Goal: Book appointment/travel/reservation

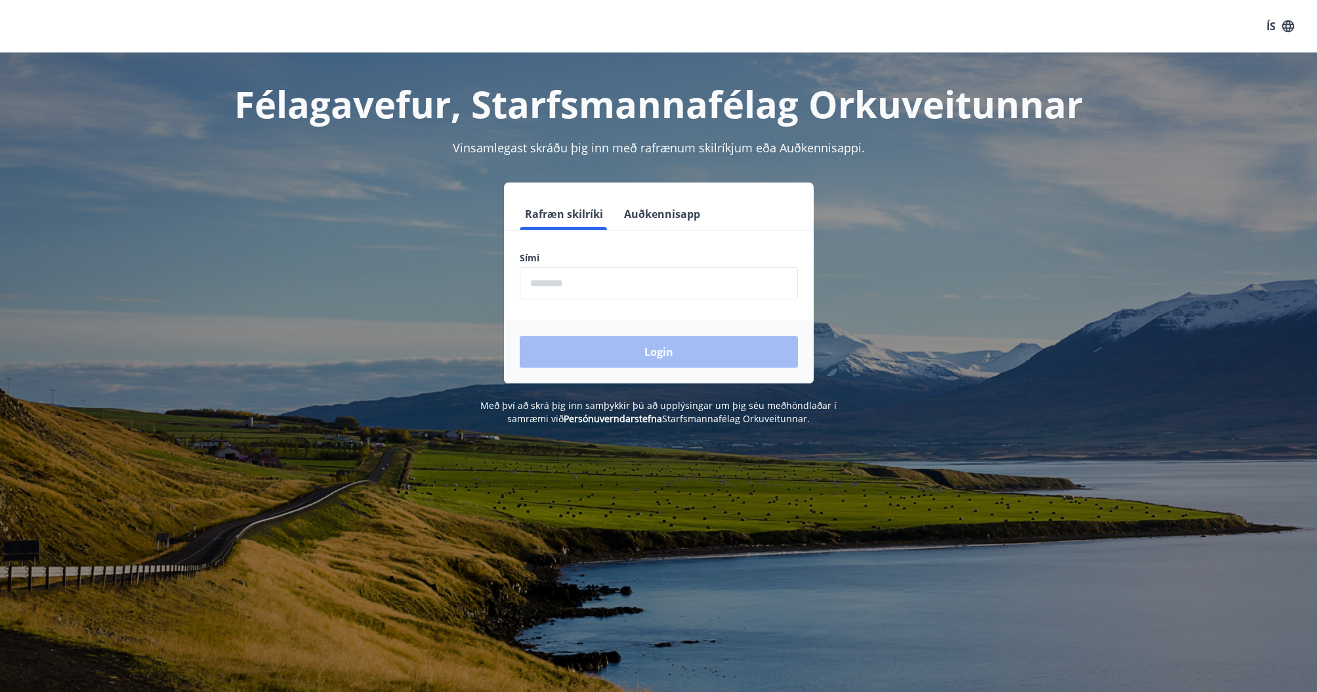
click at [572, 284] on input "phone" at bounding box center [659, 283] width 278 height 32
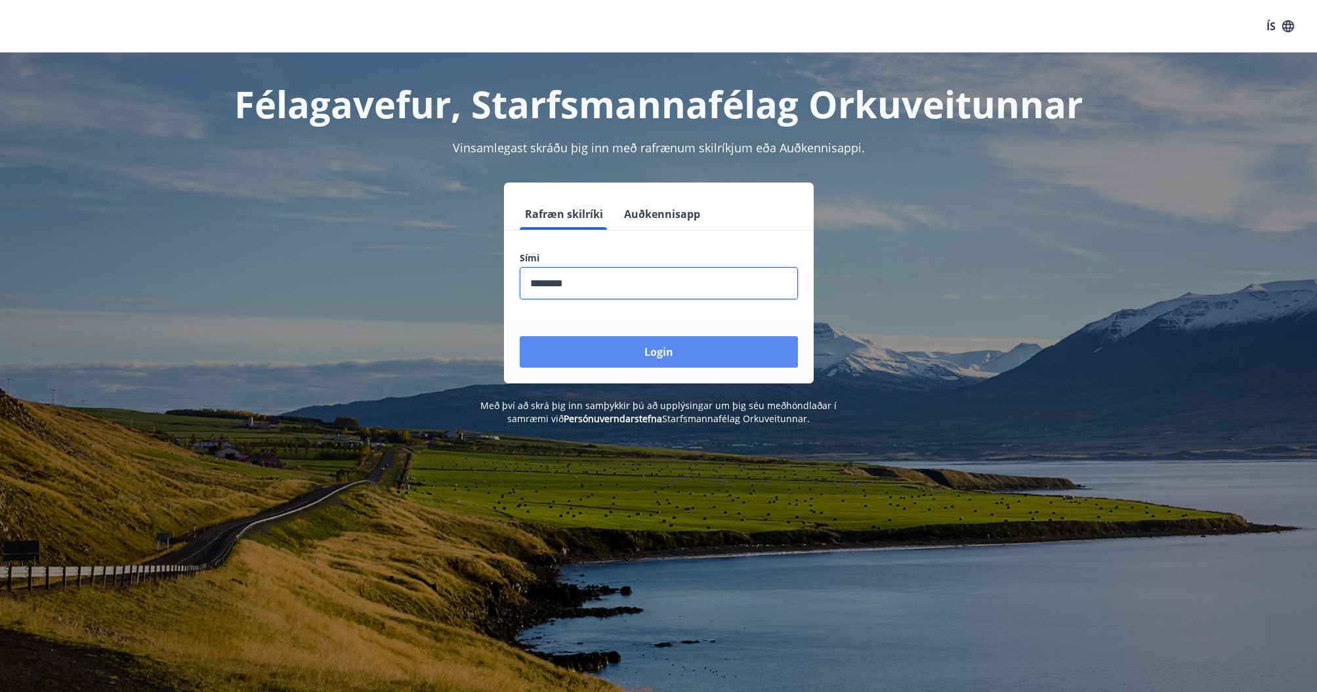
type input "********"
click at [660, 359] on button "Login" at bounding box center [659, 352] width 278 height 32
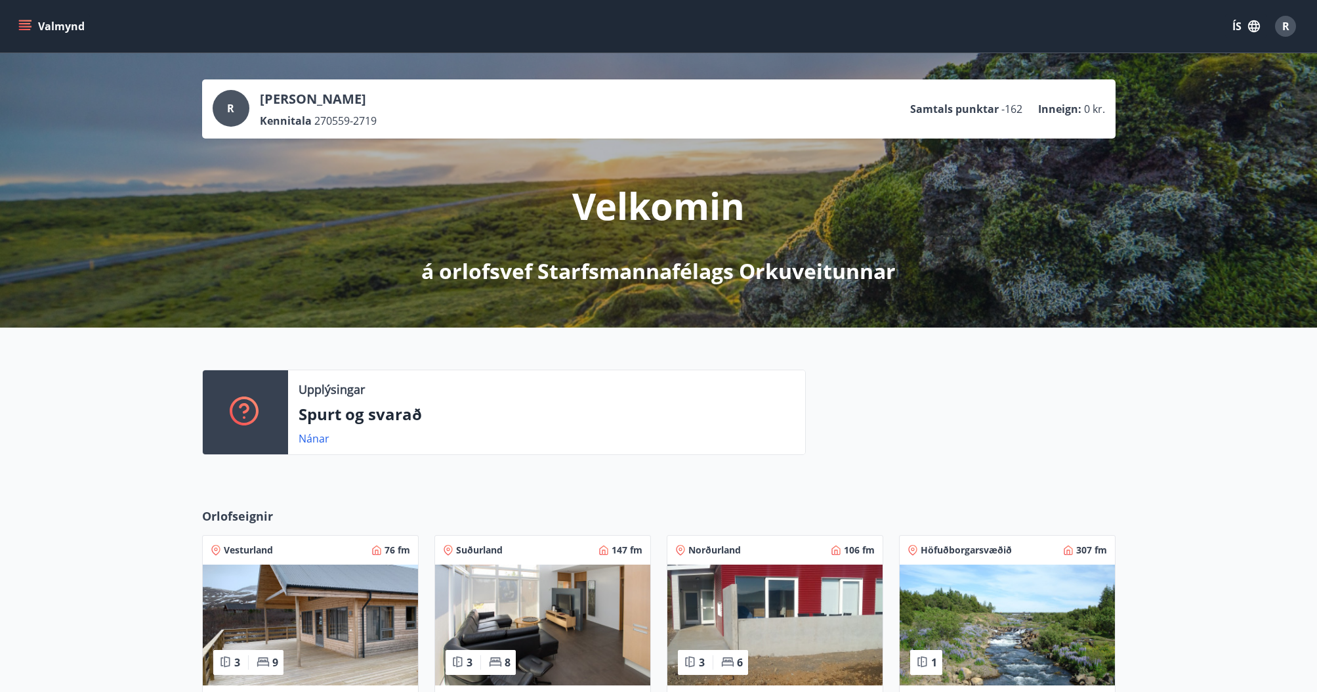
click at [22, 22] on icon "menu" at bounding box center [24, 26] width 13 height 13
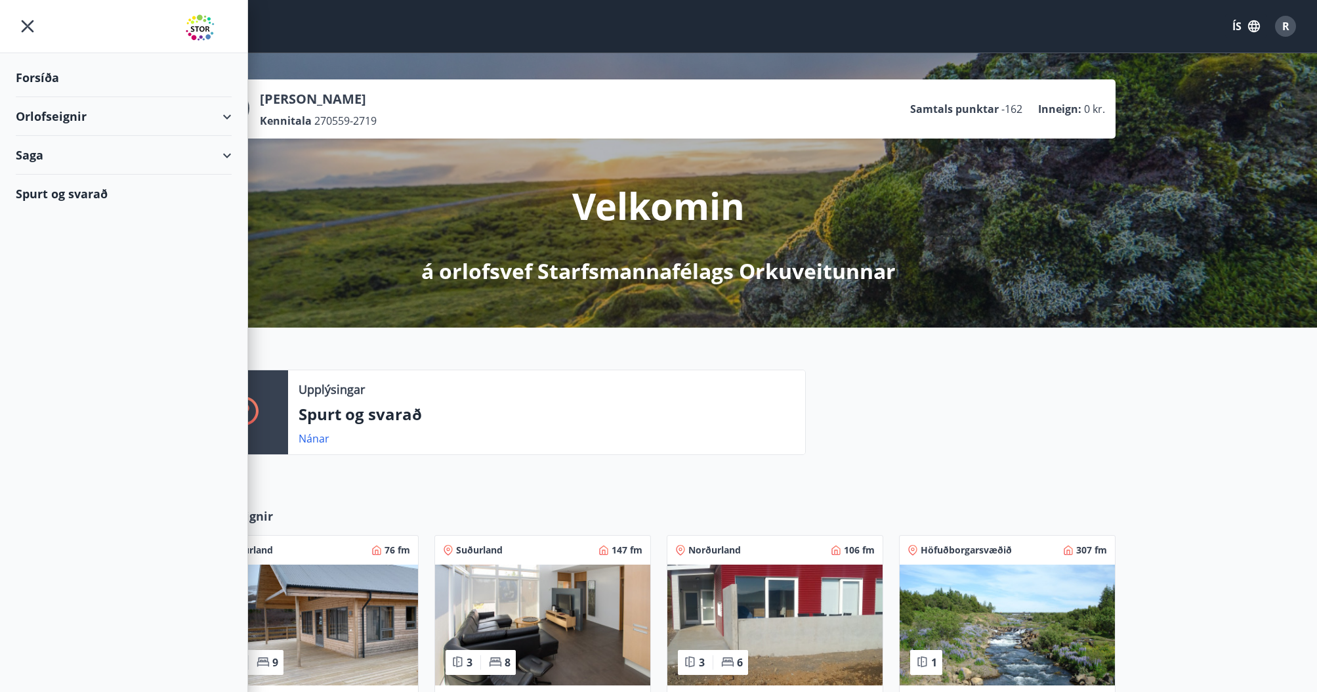
click at [623, 464] on div "Upplýsingar Spurt og svarað Nánar" at bounding box center [496, 417] width 620 height 96
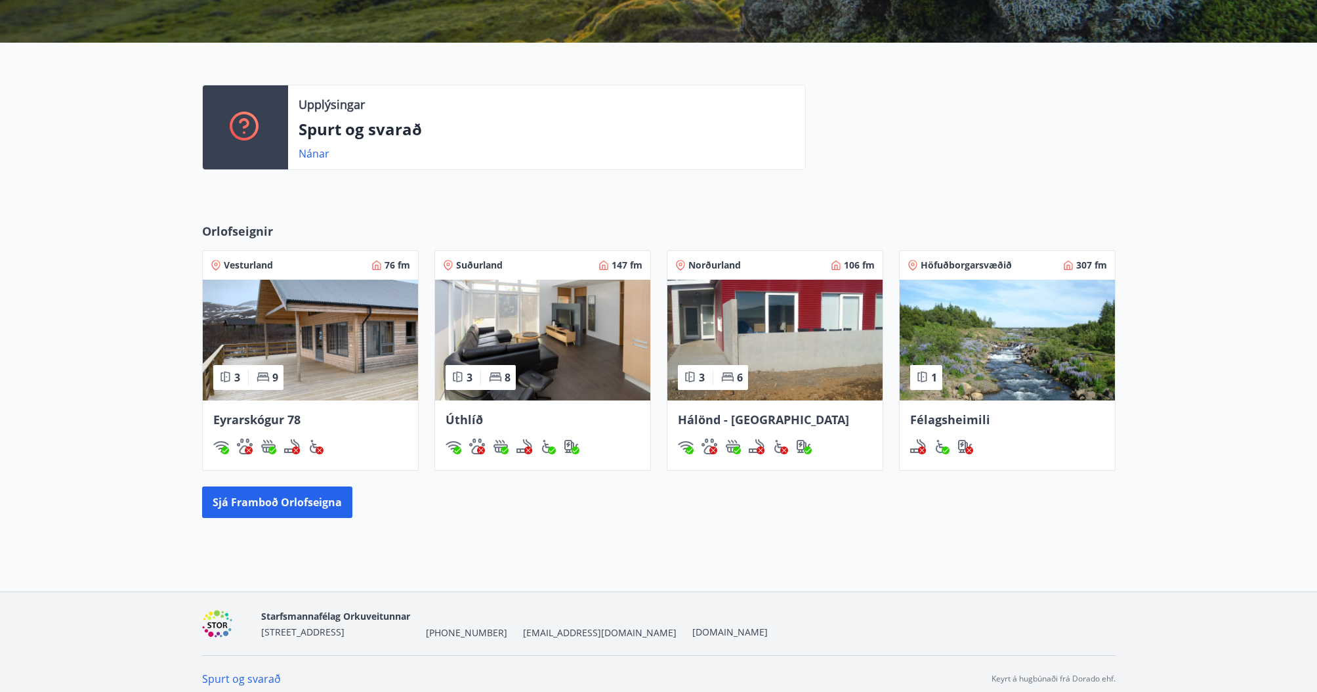
scroll to position [295, 0]
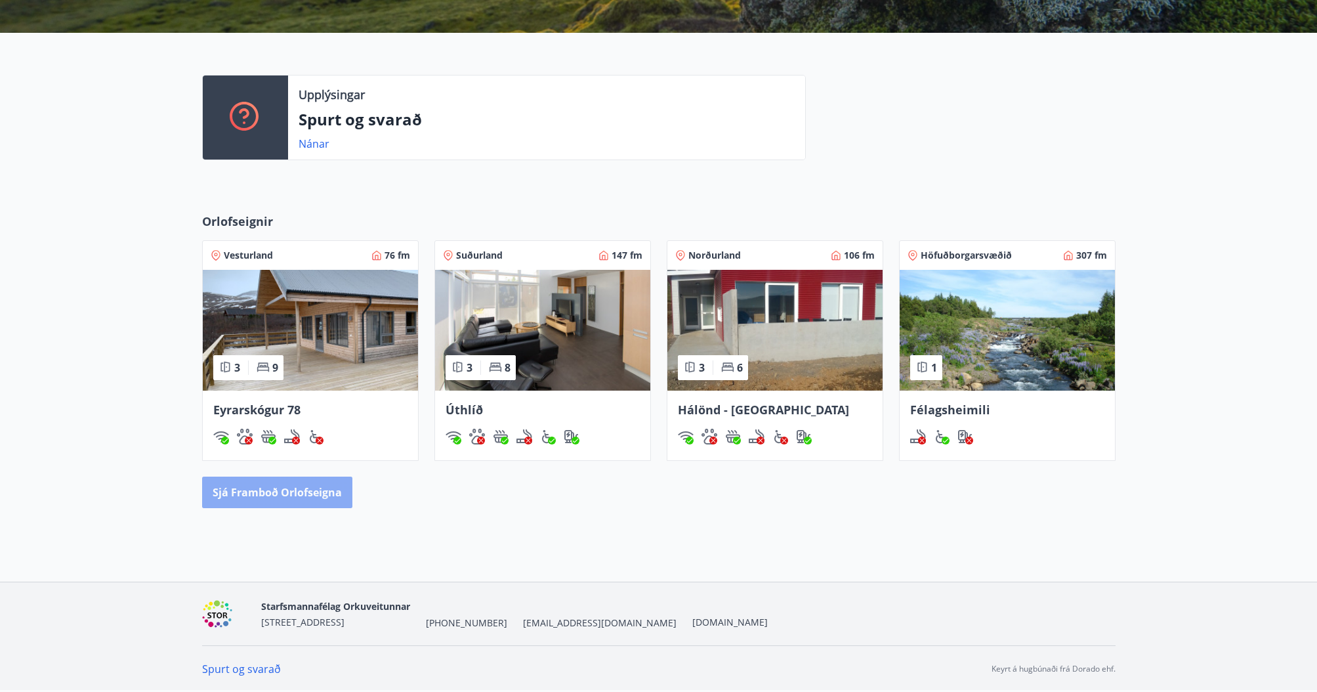
click at [287, 492] on button "Sjá framboð orlofseigna" at bounding box center [277, 492] width 150 height 32
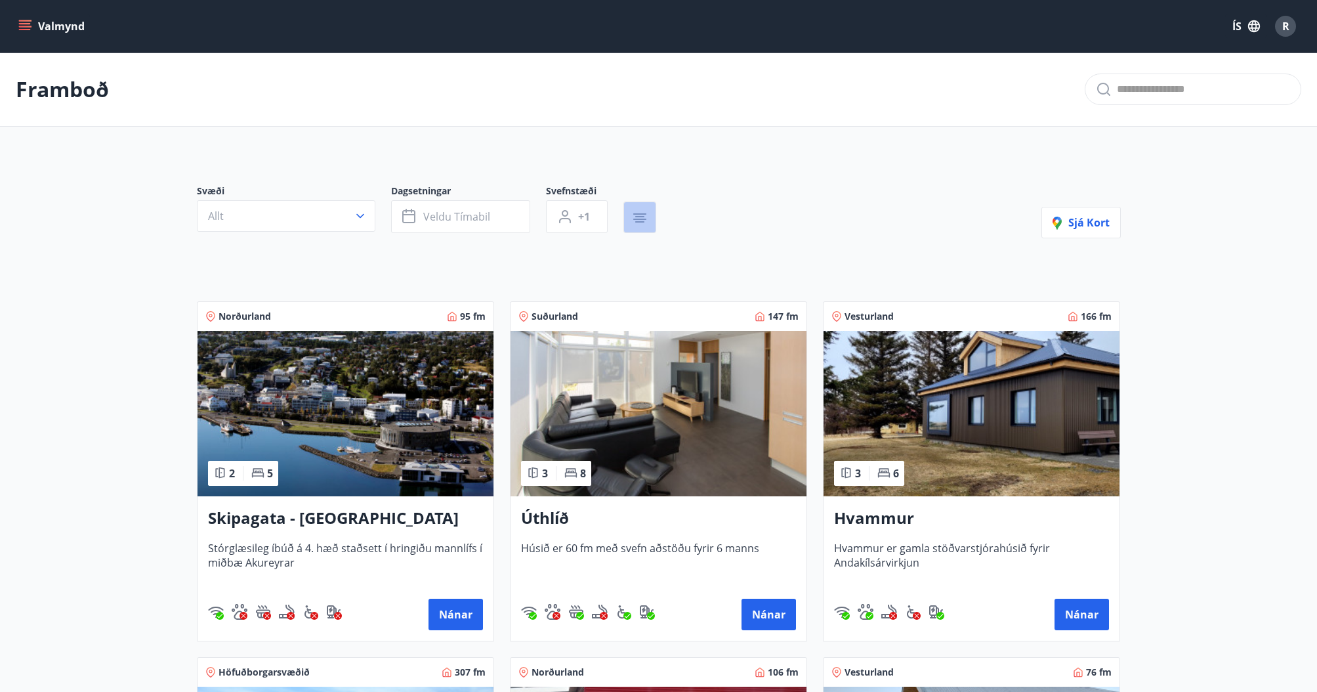
click at [642, 221] on icon "button" at bounding box center [640, 218] width 16 height 16
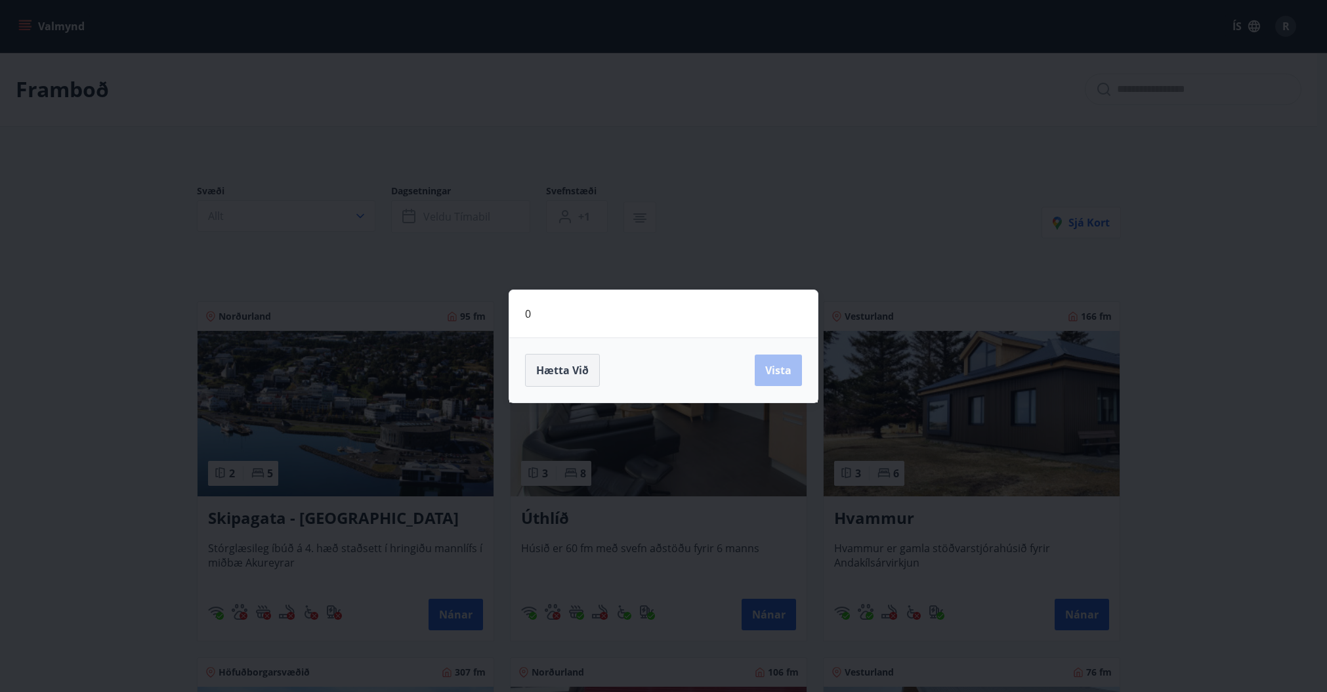
click at [576, 366] on span "Hætta við" at bounding box center [562, 370] width 53 height 14
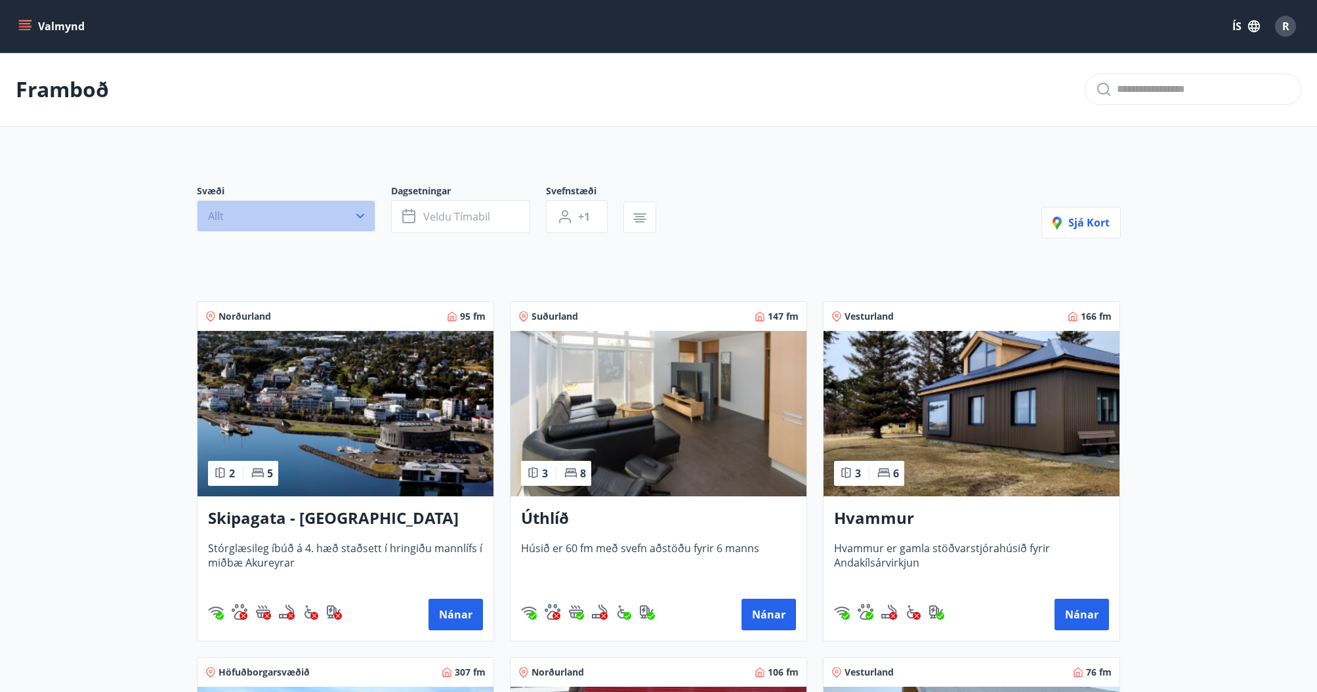
click at [361, 215] on icon "button" at bounding box center [360, 215] width 13 height 13
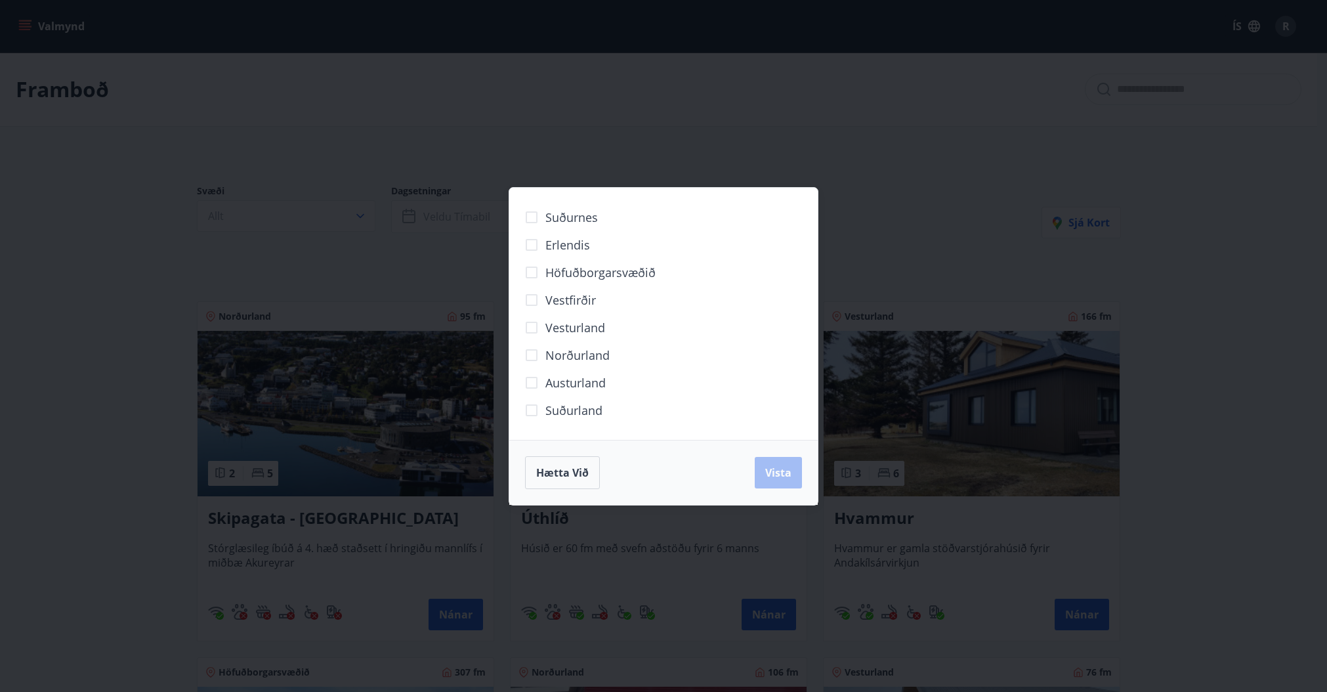
click at [572, 326] on span "Vesturland" at bounding box center [575, 327] width 60 height 17
click at [780, 474] on span "Vista" at bounding box center [778, 472] width 26 height 14
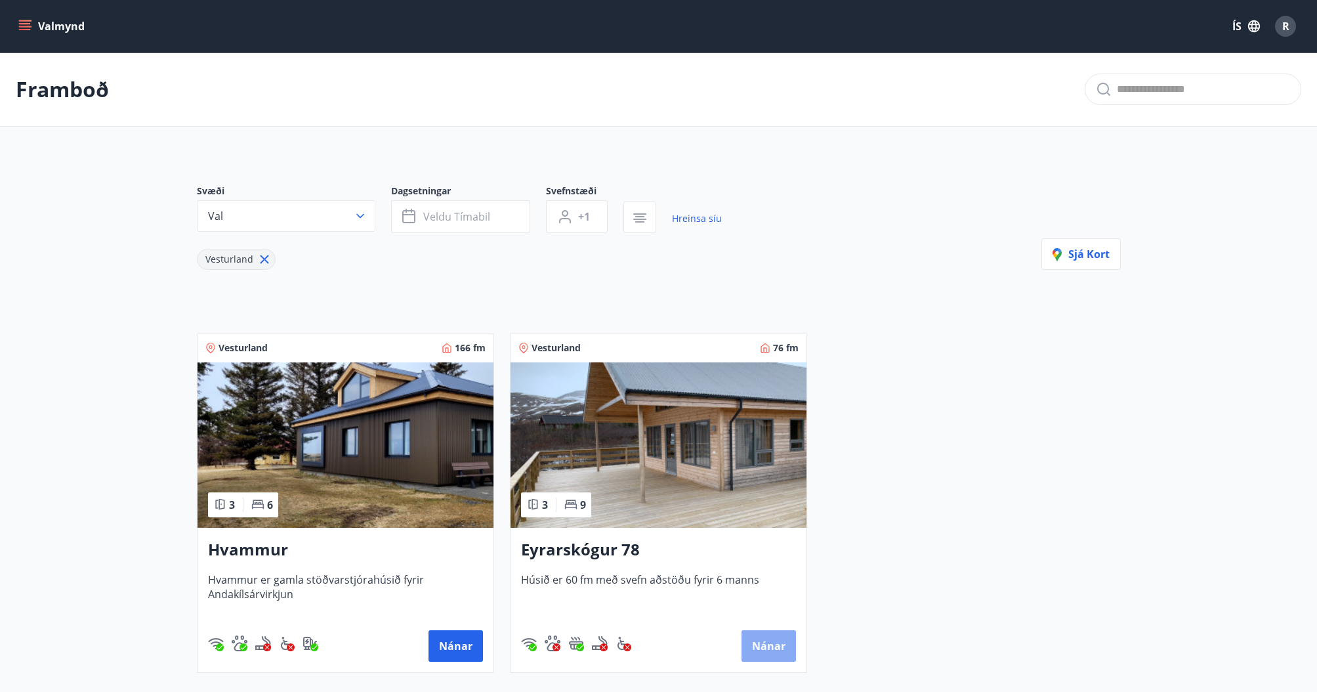
click at [770, 644] on button "Nánar" at bounding box center [769, 646] width 54 height 32
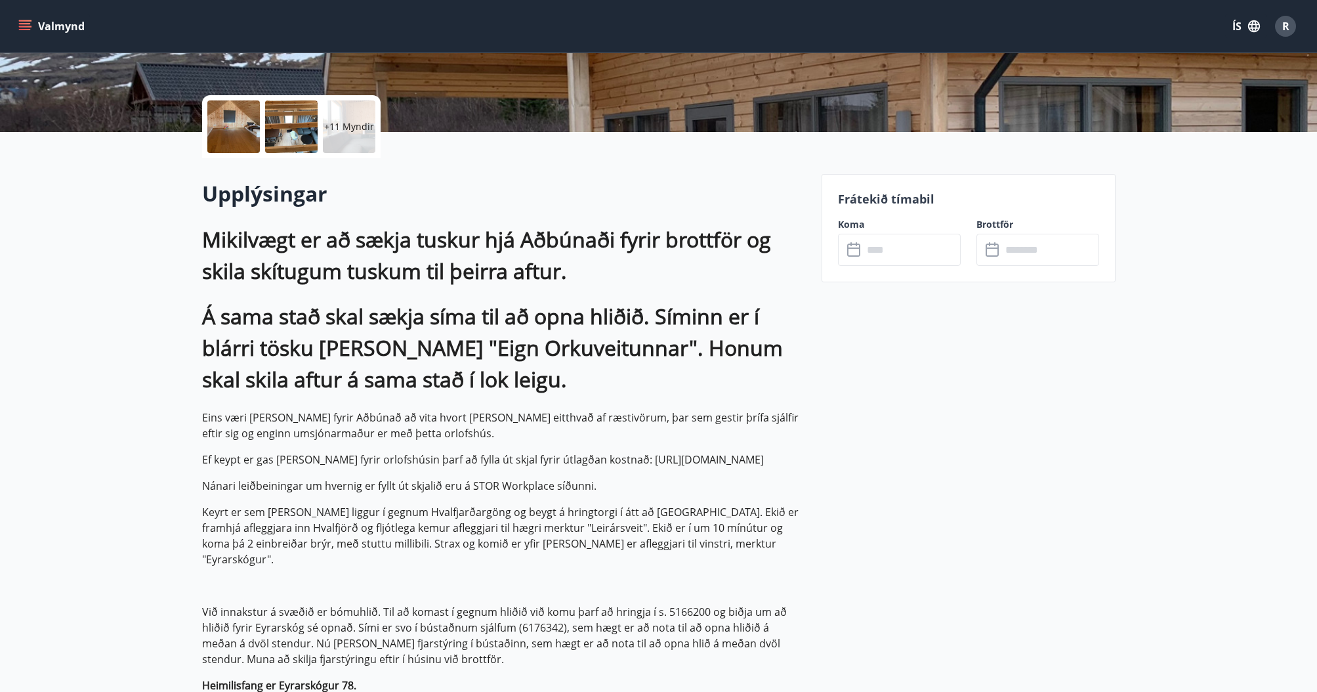
scroll to position [243, 0]
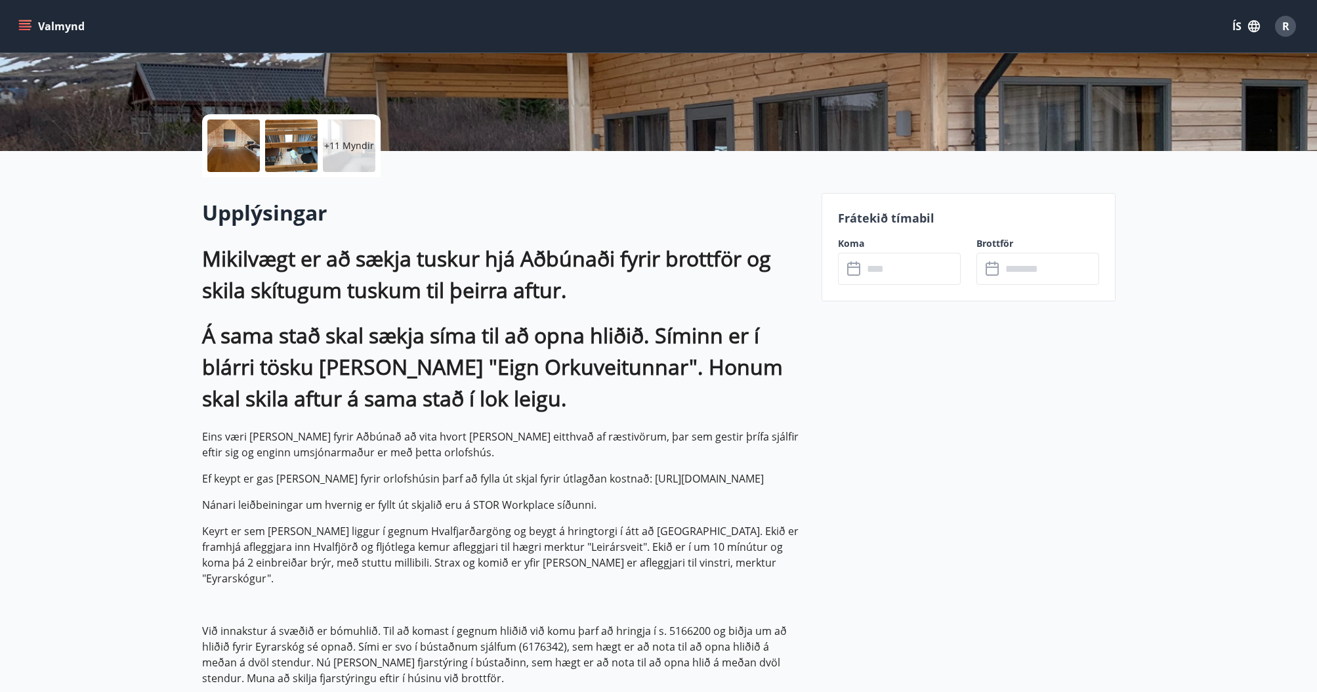
click at [35, 18] on button "Valmynd" at bounding box center [53, 26] width 74 height 24
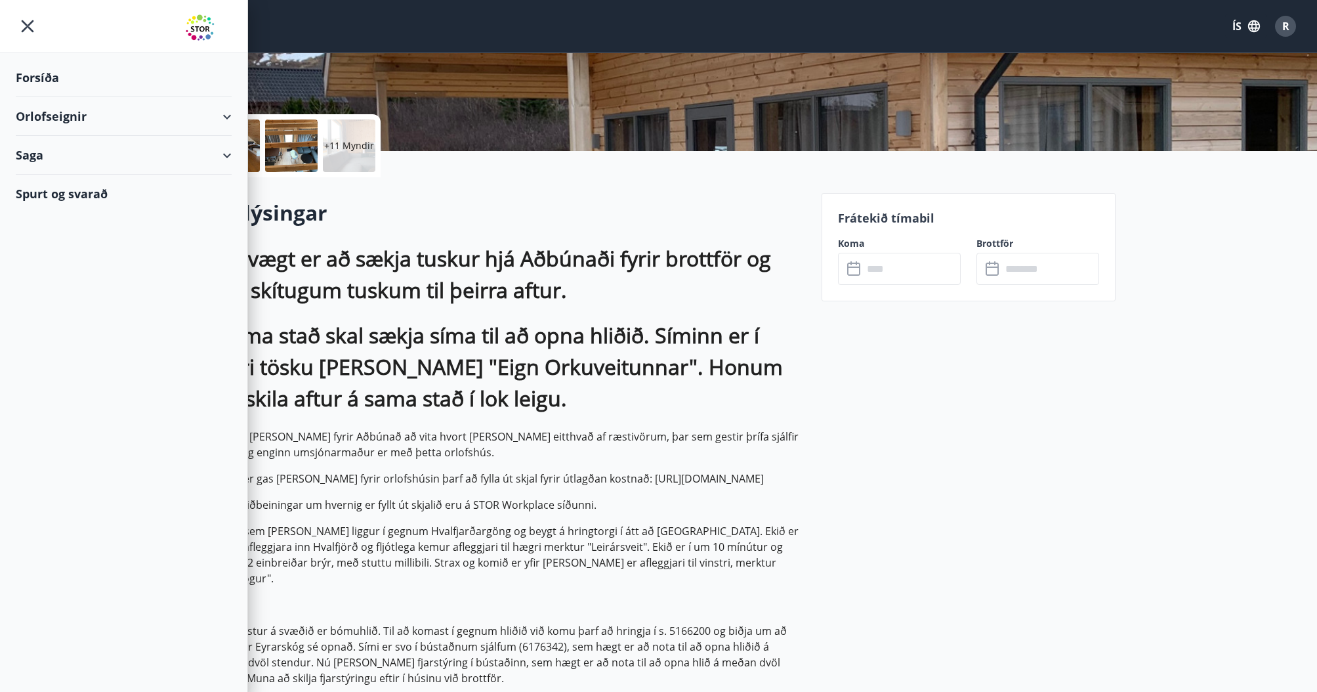
click at [224, 114] on div "Orlofseignir" at bounding box center [124, 116] width 216 height 39
click at [66, 177] on div "Bókunardagatal" at bounding box center [123, 177] width 195 height 28
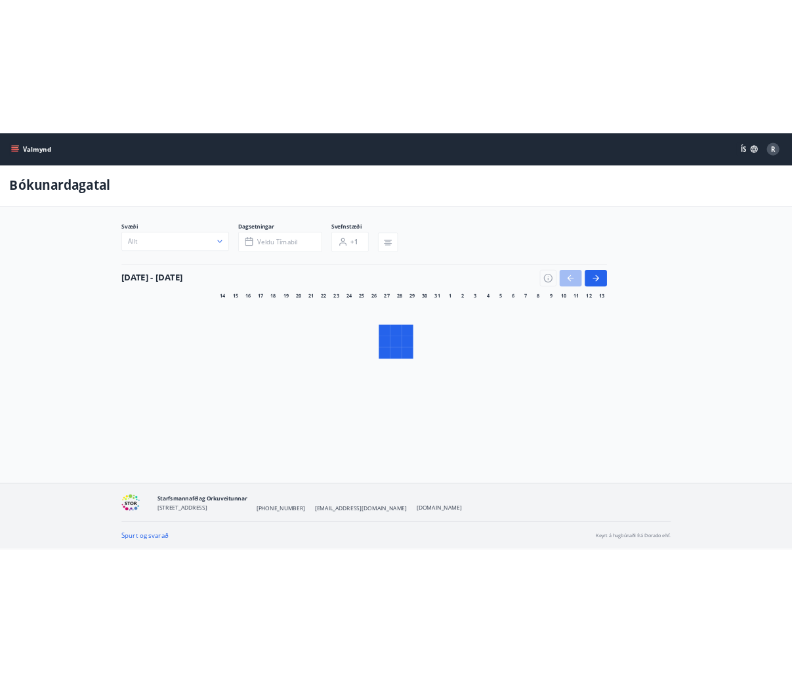
scroll to position [2, 0]
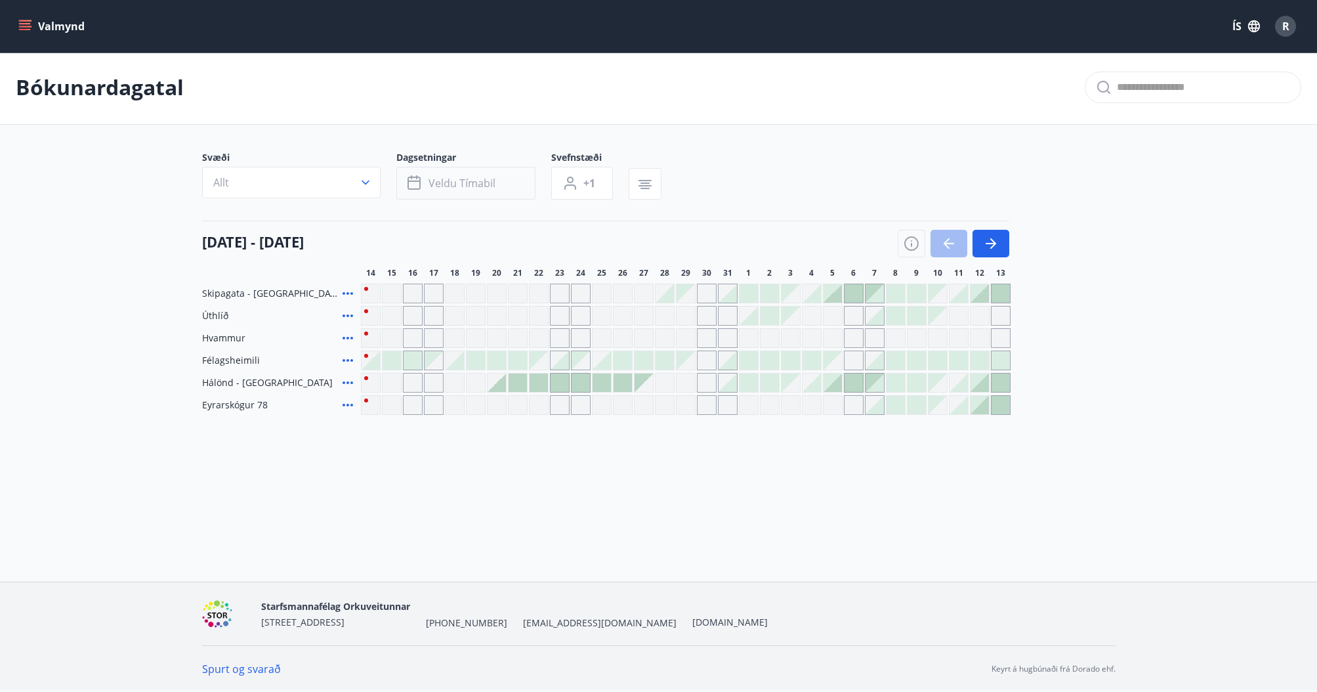
click at [499, 186] on button "Veldu tímabil" at bounding box center [465, 183] width 139 height 33
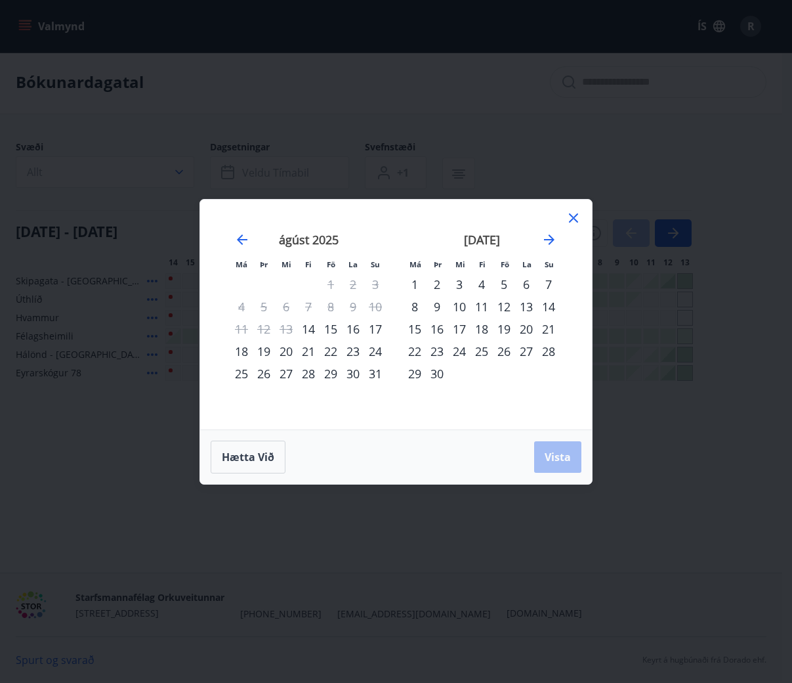
click at [572, 218] on icon at bounding box center [574, 218] width 16 height 16
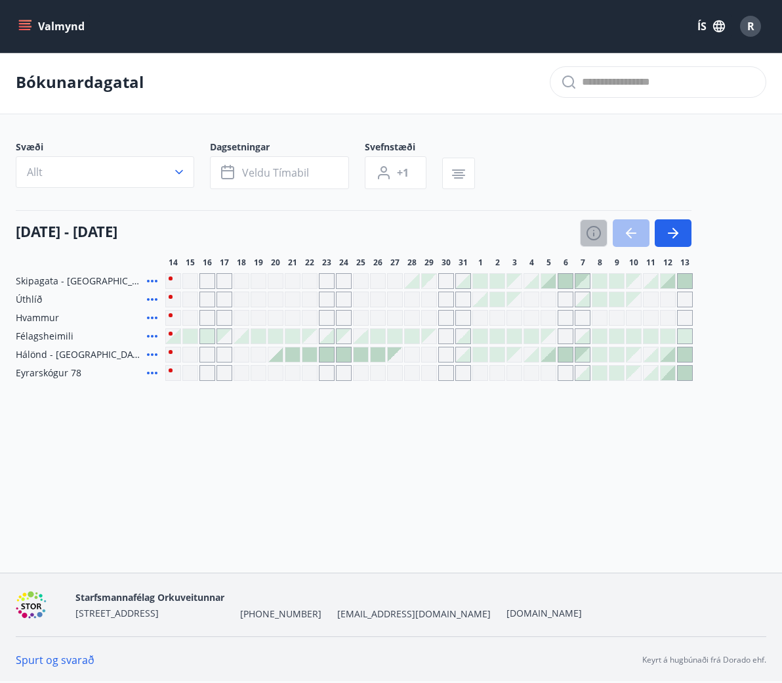
click at [593, 233] on icon "button" at bounding box center [593, 234] width 1 height 4
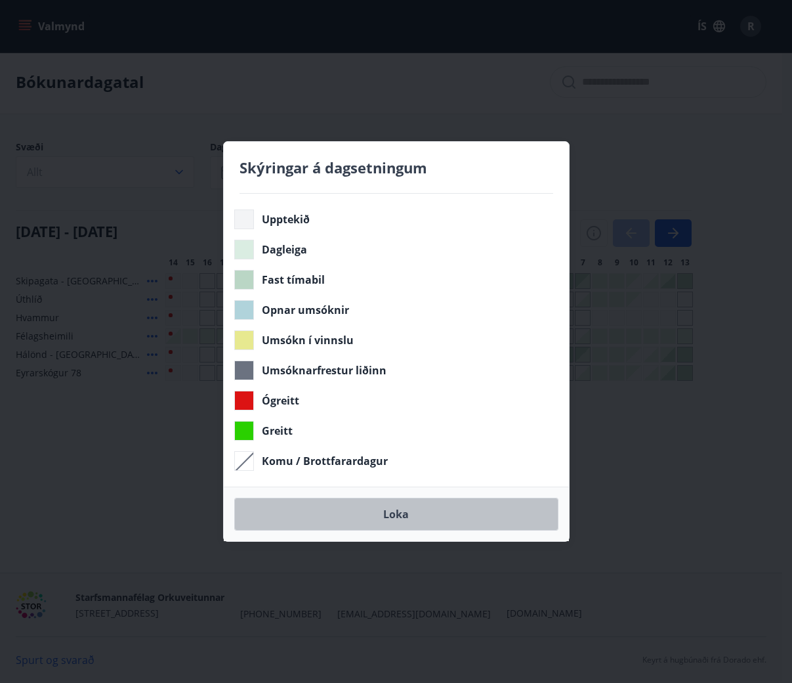
drag, startPoint x: 399, startPoint y: 507, endPoint x: 503, endPoint y: 435, distance: 126.4
click at [400, 507] on button "Loka" at bounding box center [396, 513] width 324 height 33
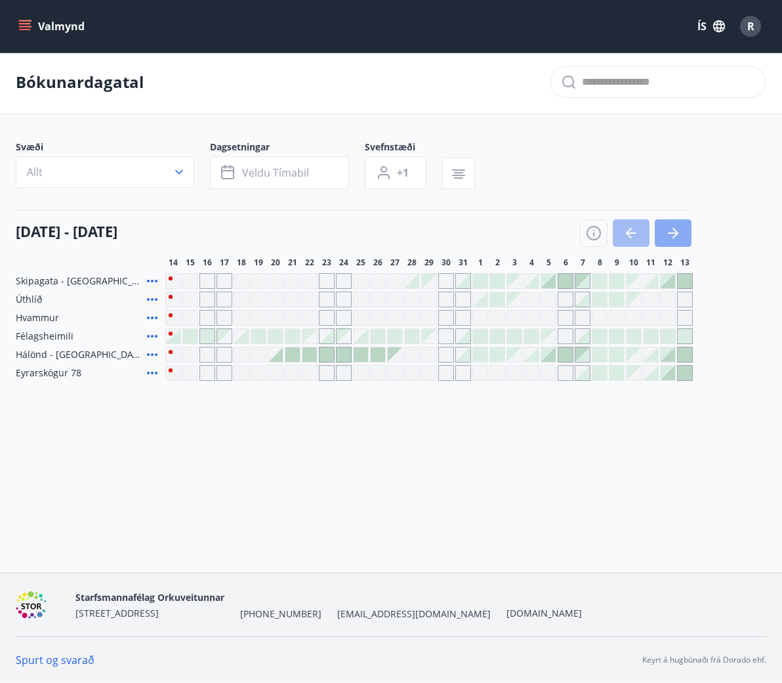
click at [676, 227] on icon "button" at bounding box center [673, 233] width 16 height 16
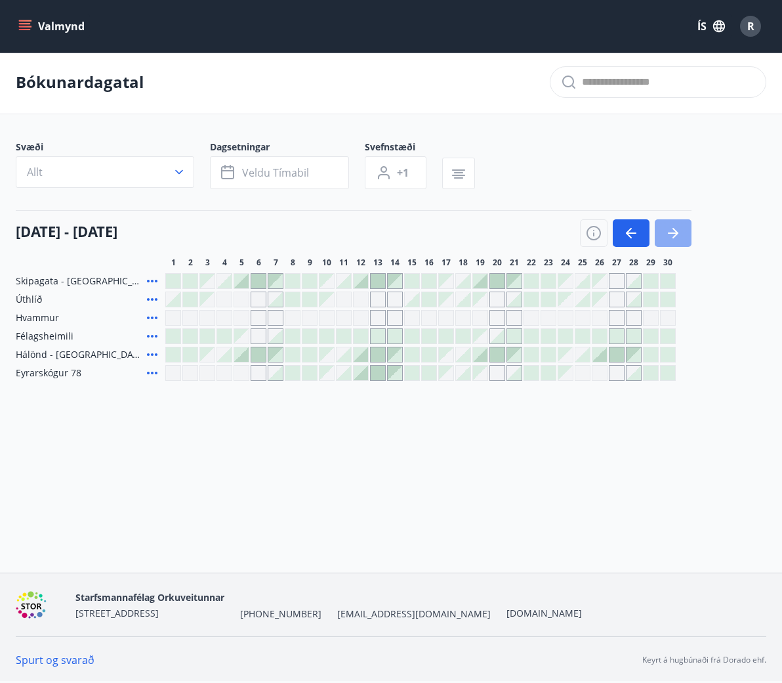
click at [676, 227] on icon "button" at bounding box center [673, 233] width 16 height 16
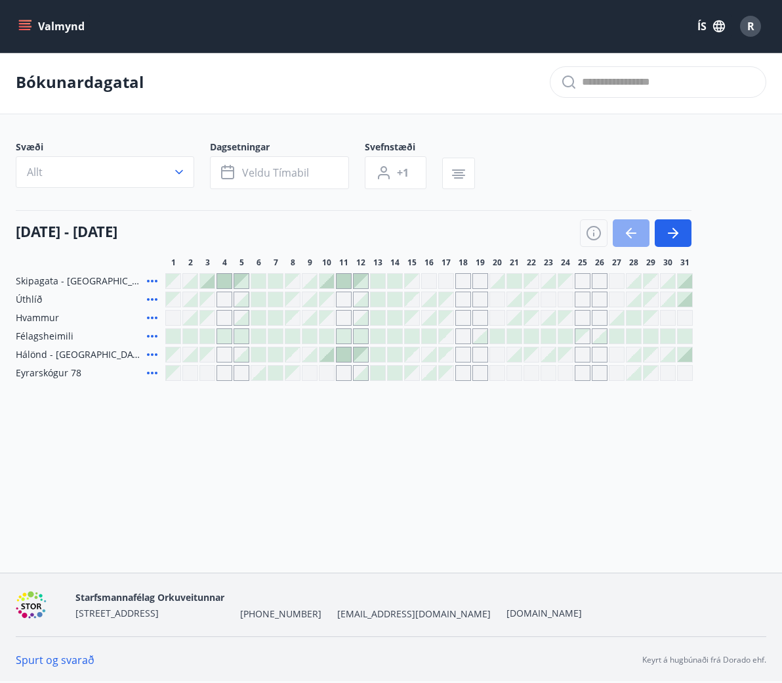
click at [626, 228] on icon "button" at bounding box center [631, 233] width 16 height 16
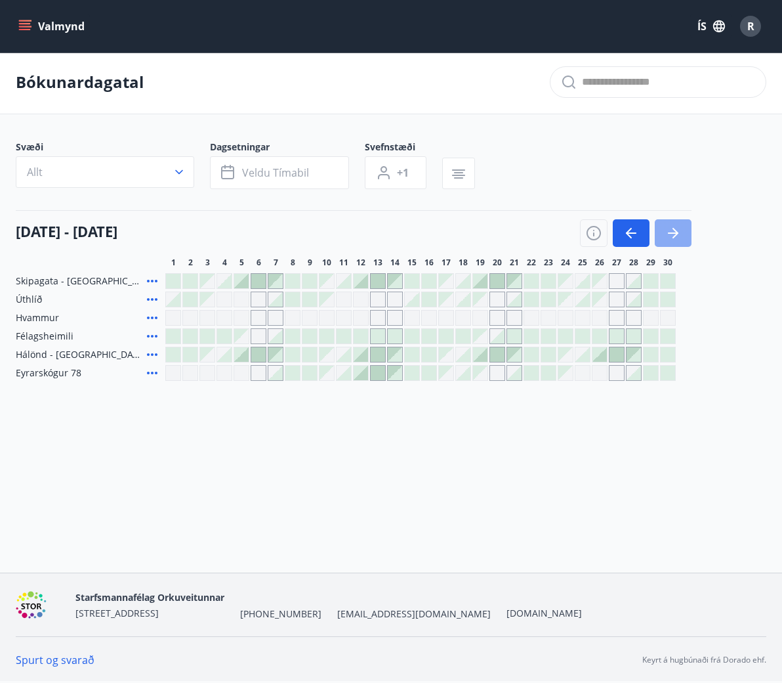
click at [674, 229] on icon "button" at bounding box center [676, 233] width 6 height 11
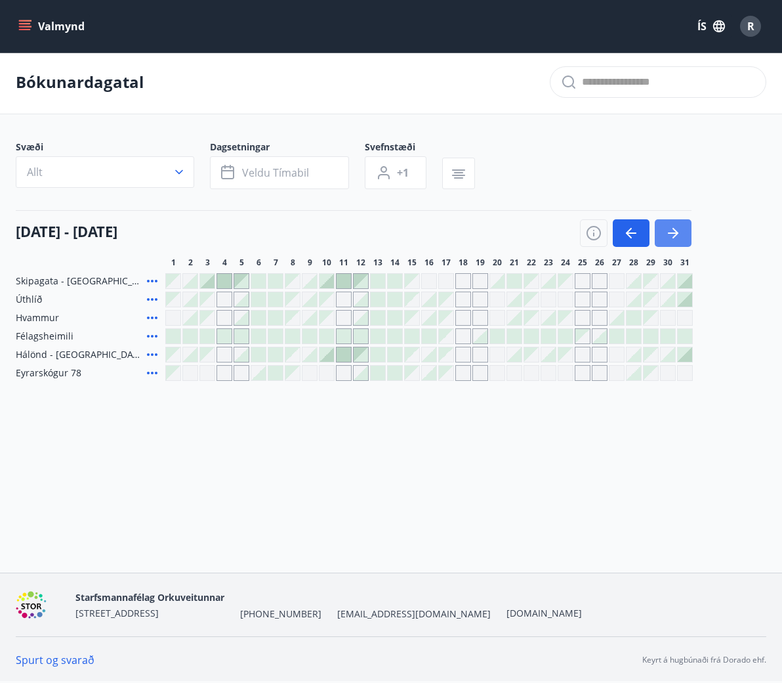
click at [674, 229] on icon "button" at bounding box center [676, 233] width 6 height 11
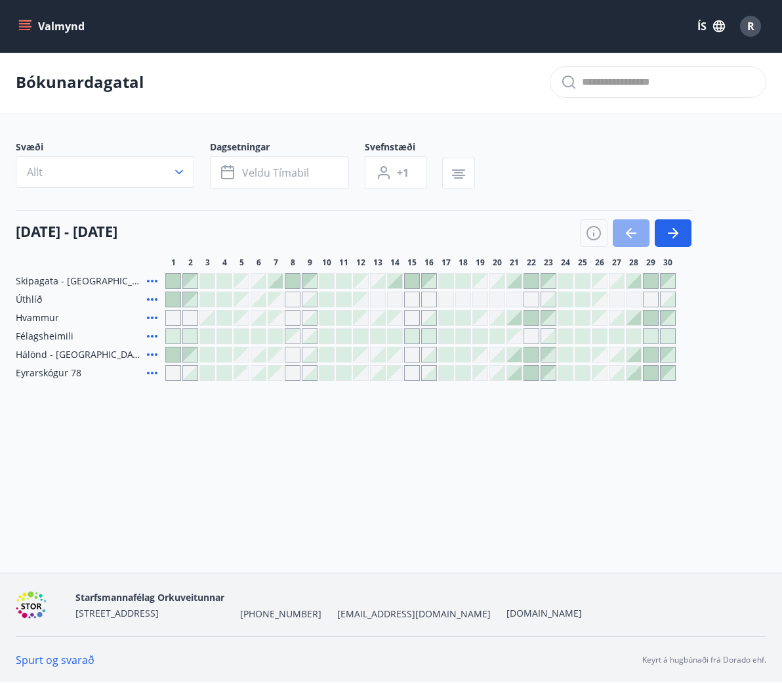
click at [627, 228] on icon "button" at bounding box center [631, 233] width 16 height 16
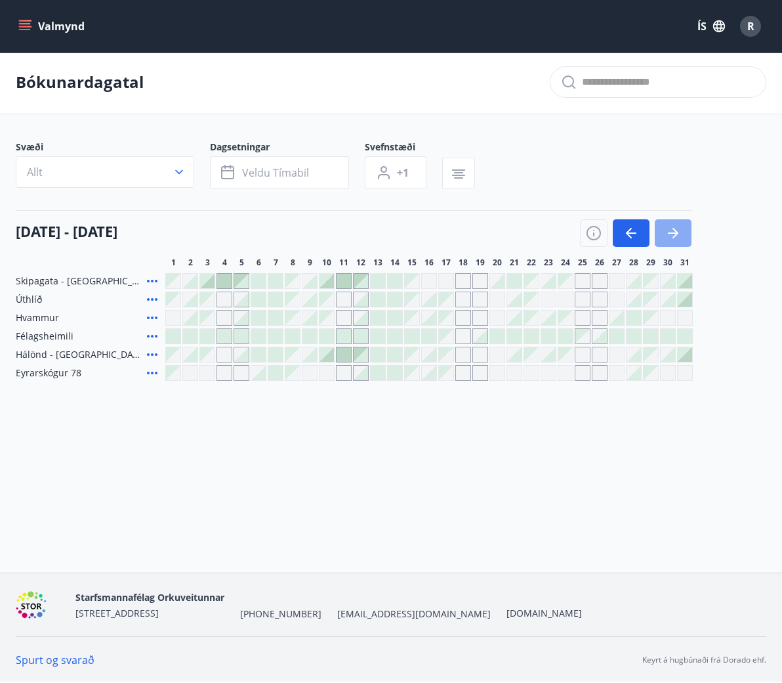
click at [679, 228] on icon "button" at bounding box center [673, 233] width 16 height 16
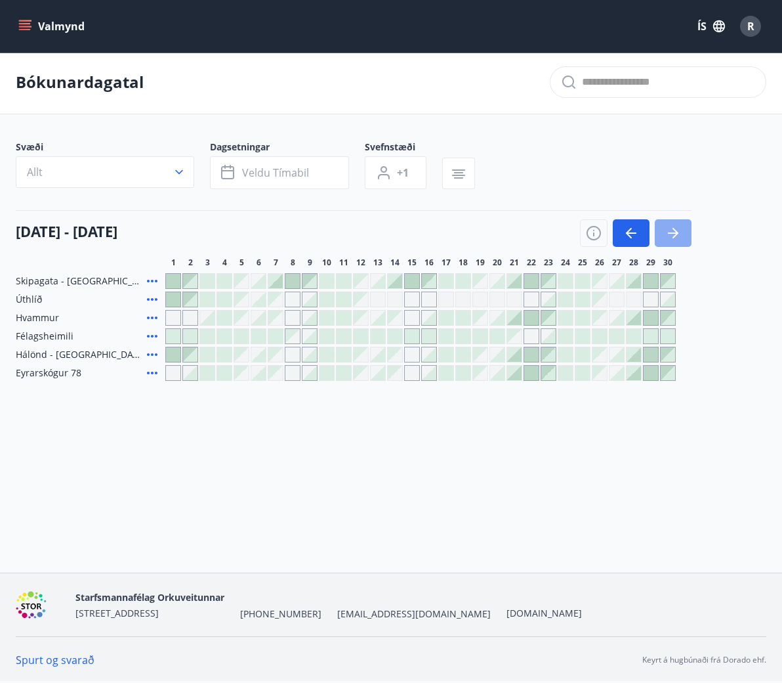
click at [679, 229] on icon "button" at bounding box center [673, 233] width 16 height 16
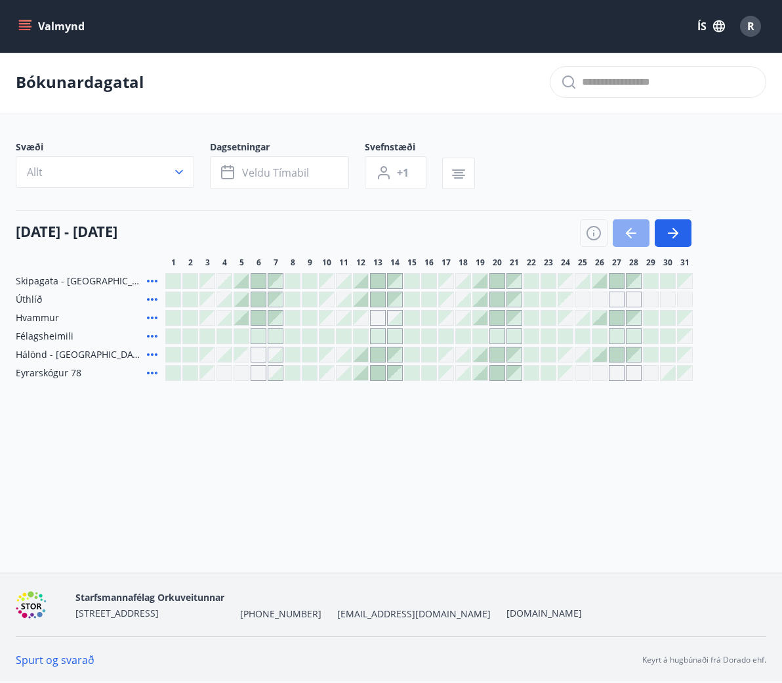
click at [627, 234] on icon "button" at bounding box center [631, 233] width 16 height 16
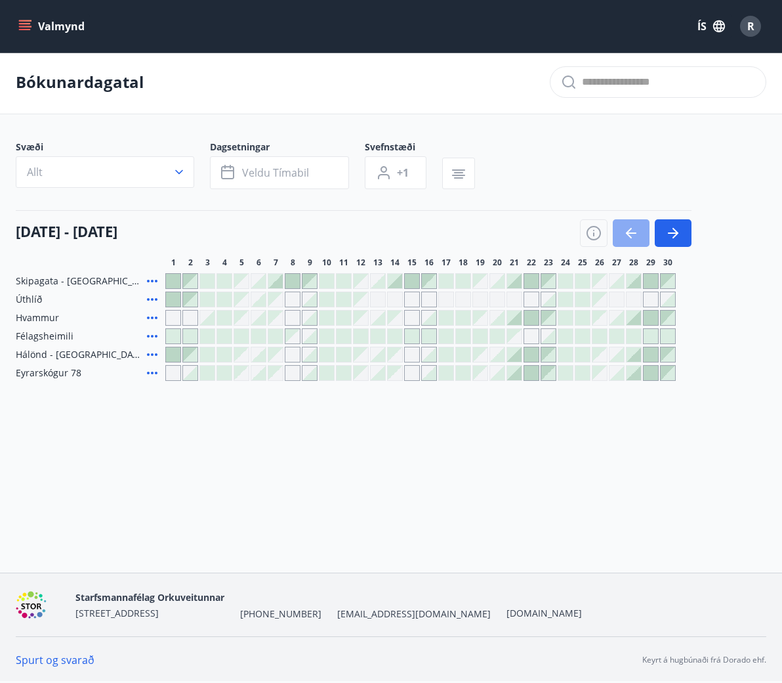
click at [629, 234] on icon "button" at bounding box center [631, 233] width 16 height 16
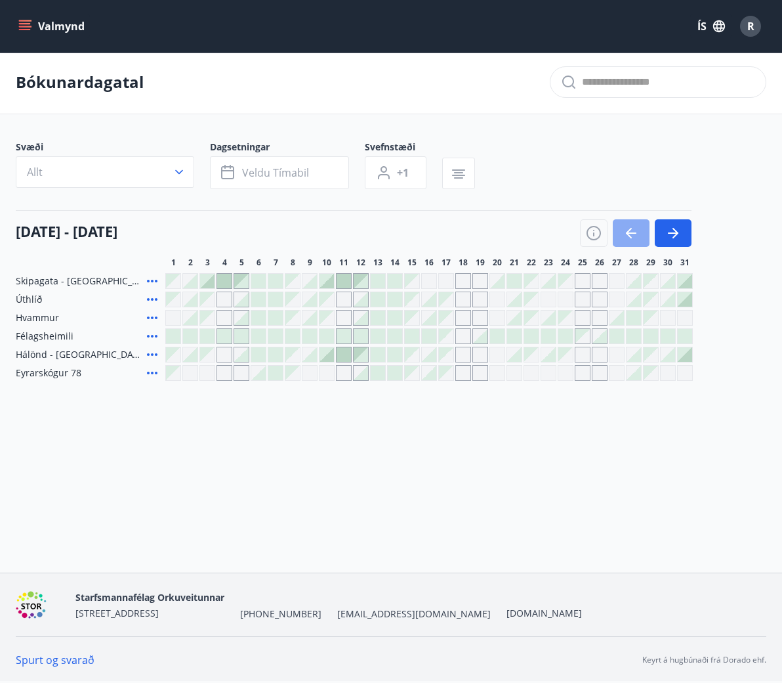
click at [631, 234] on icon "button" at bounding box center [631, 233] width 16 height 16
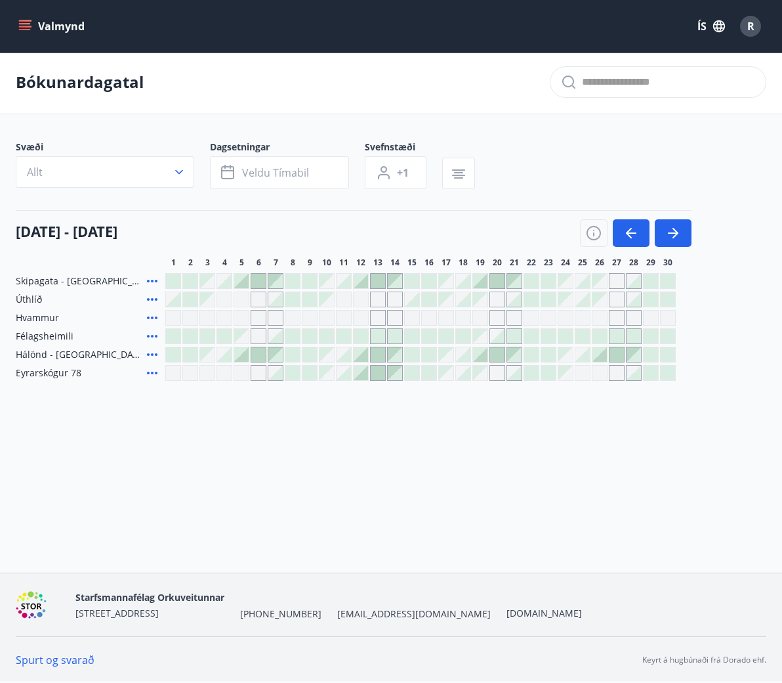
click at [377, 375] on div at bounding box center [378, 373] width 14 height 14
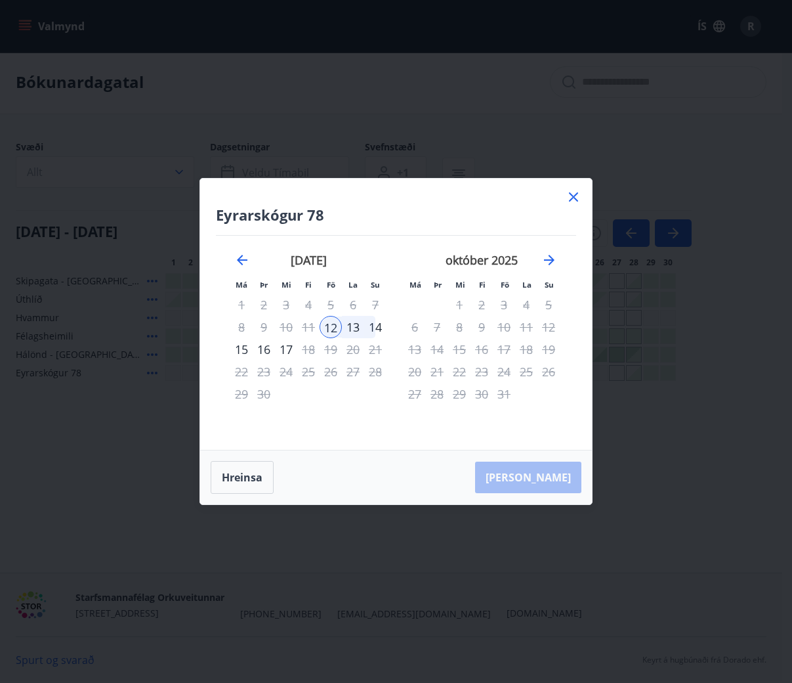
click at [578, 196] on icon at bounding box center [574, 197] width 16 height 16
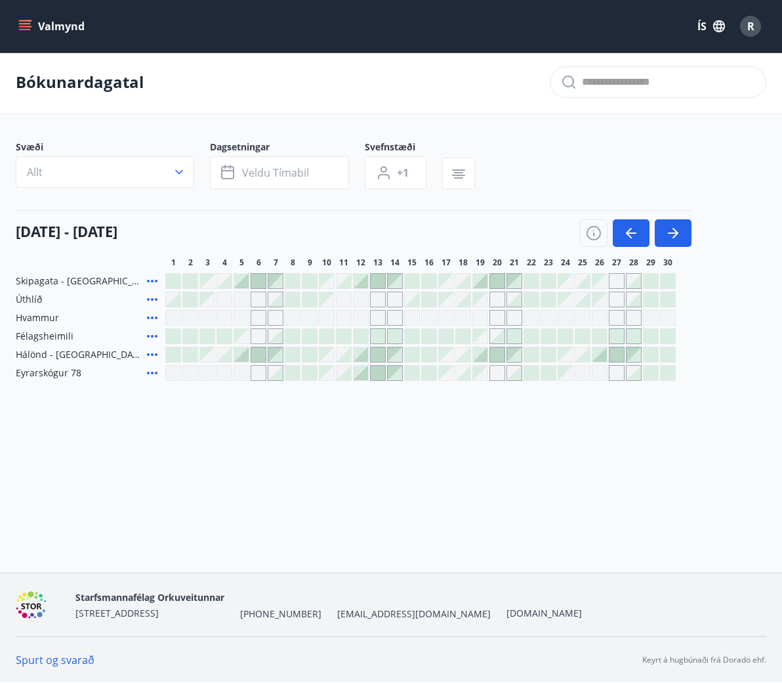
click at [360, 371] on div at bounding box center [361, 373] width 14 height 14
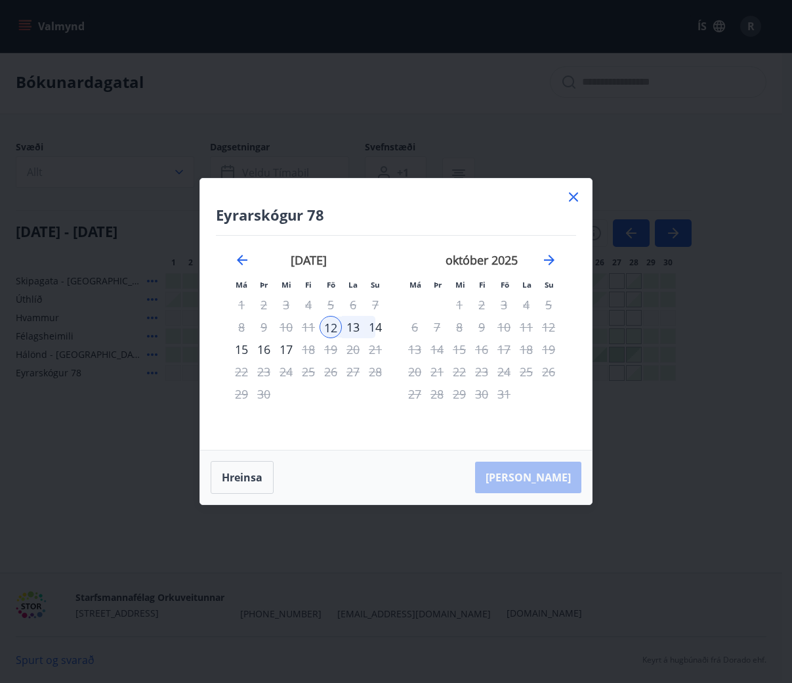
click at [373, 326] on div "14" at bounding box center [375, 327] width 22 height 22
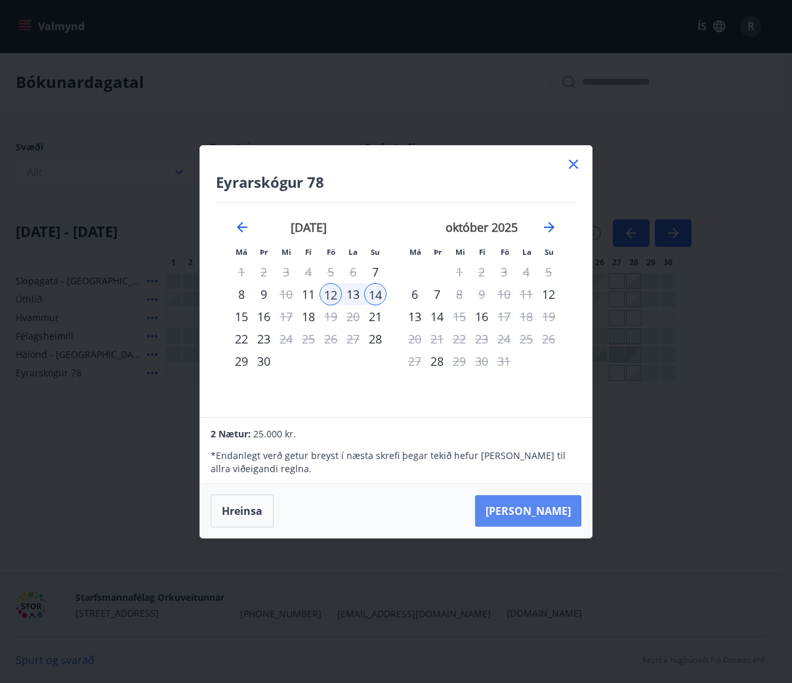
click at [563, 509] on button "Taka Frá" at bounding box center [528, 511] width 106 height 32
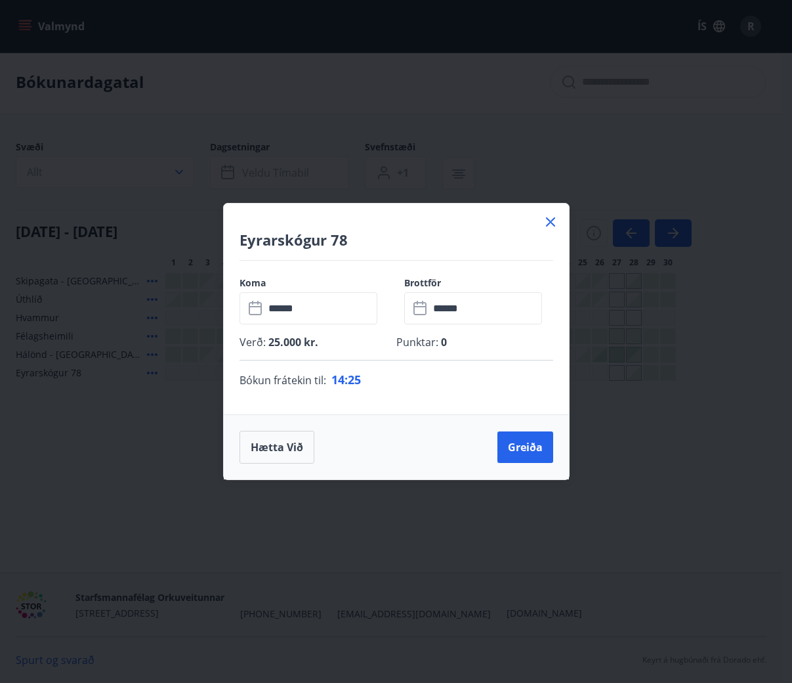
drag, startPoint x: 446, startPoint y: 213, endPoint x: 578, endPoint y: 184, distance: 134.9
click at [578, 184] on div "Eyrarskógur 78 Koma ​ ****** ​ Brottför ​ ****** ​ Verð : 25.000 kr. Punktar : …" at bounding box center [396, 341] width 792 height 683
click at [278, 448] on button "Hætta við" at bounding box center [277, 447] width 75 height 33
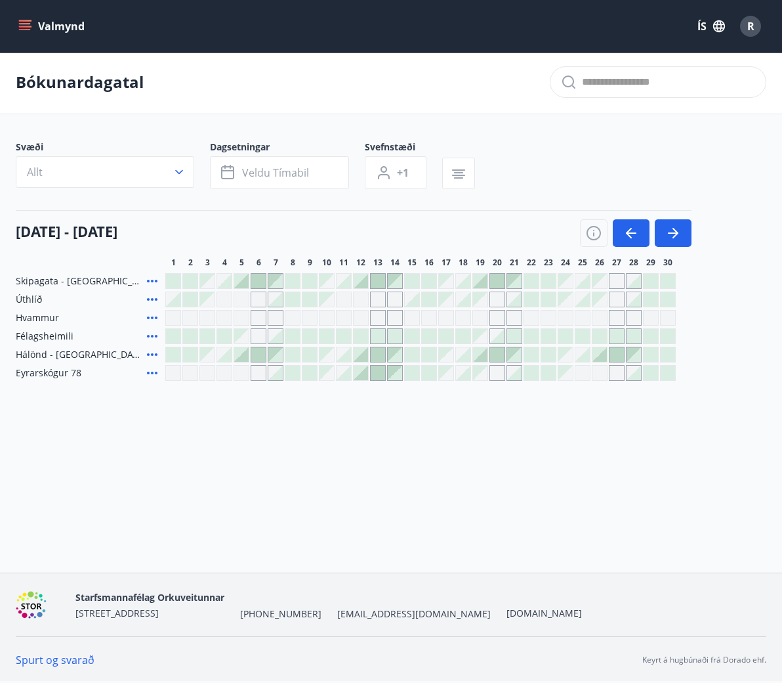
click at [364, 373] on div at bounding box center [361, 373] width 14 height 14
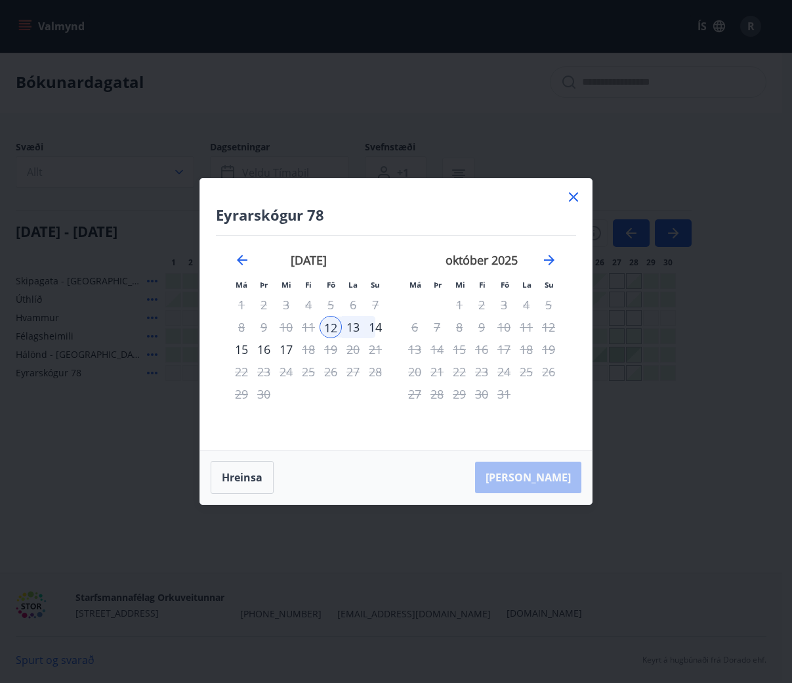
click at [379, 326] on div "14" at bounding box center [375, 327] width 22 height 22
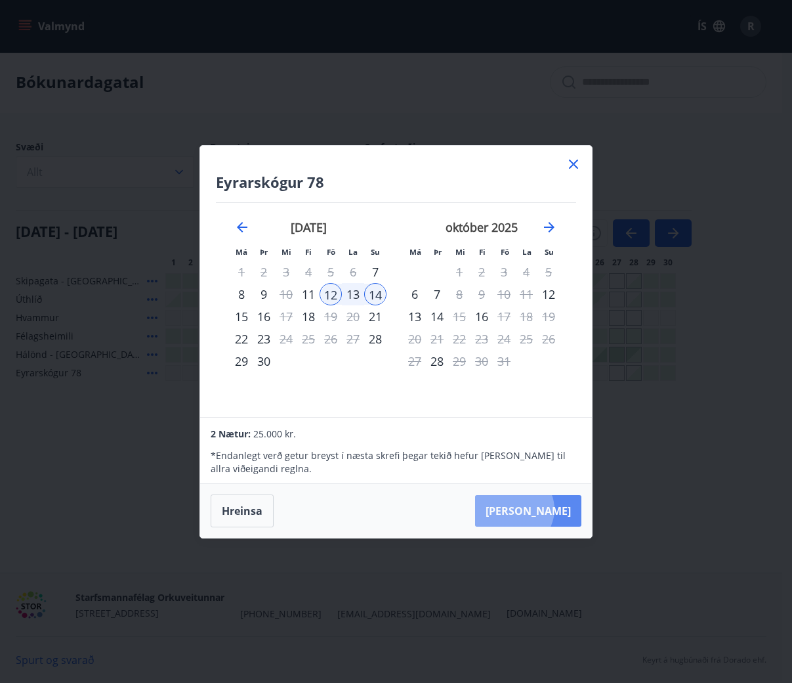
click at [554, 509] on button "Taka Frá" at bounding box center [528, 511] width 106 height 32
